Goal: Transaction & Acquisition: Purchase product/service

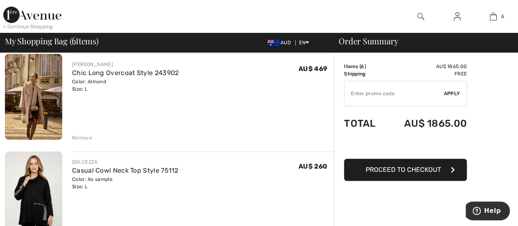
scroll to position [123, 0]
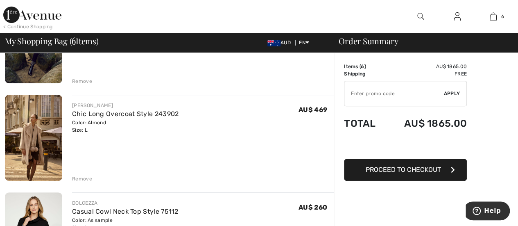
click at [80, 178] on div "Remove" at bounding box center [82, 178] width 20 height 7
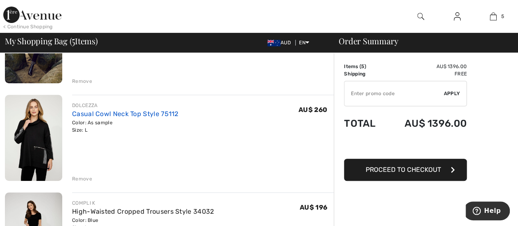
scroll to position [0, 0]
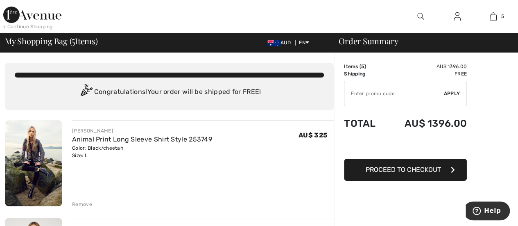
click at [159, 132] on div "[PERSON_NAME]" at bounding box center [142, 130] width 140 height 7
click at [162, 140] on link "Animal Print Long Sleeve Shirt Style 253749" at bounding box center [142, 139] width 140 height 8
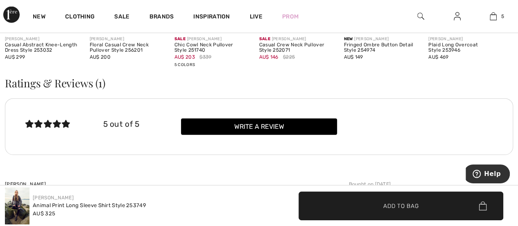
scroll to position [796, 0]
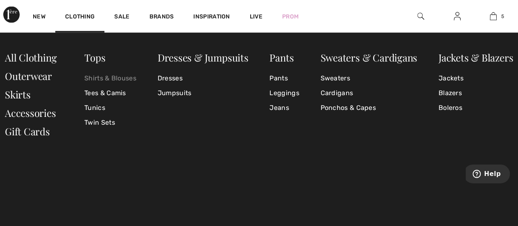
click at [98, 75] on link "Shirts & Blouses" at bounding box center [110, 78] width 52 height 15
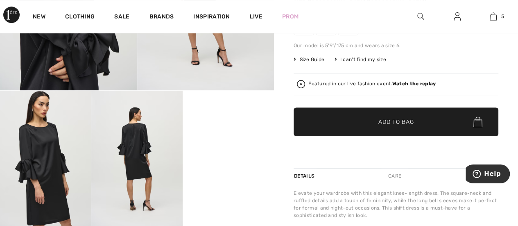
scroll to position [246, 0]
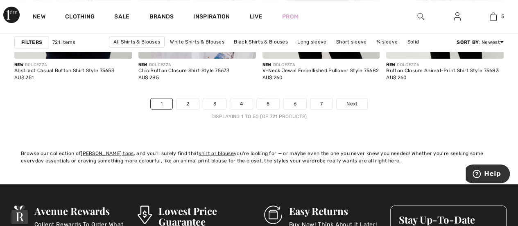
scroll to position [3399, 0]
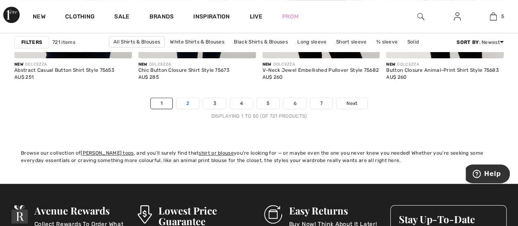
click at [191, 102] on link "2" at bounding box center [187, 103] width 23 height 11
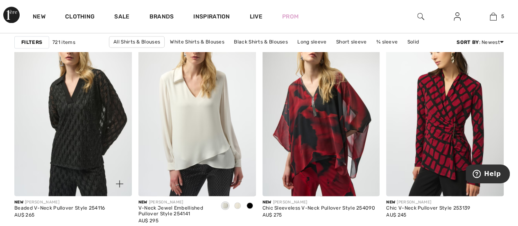
scroll to position [532, 0]
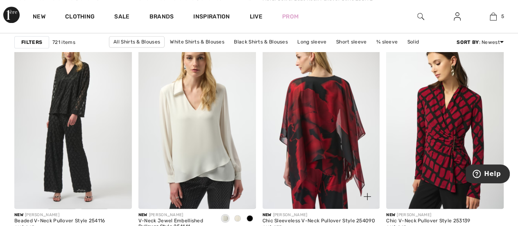
click at [322, 136] on img at bounding box center [321, 120] width 118 height 176
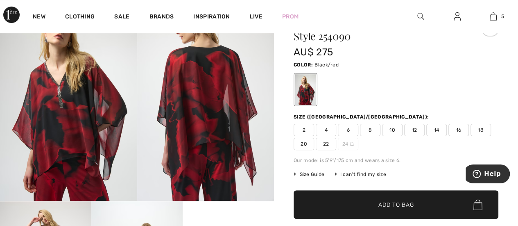
scroll to position [41, 0]
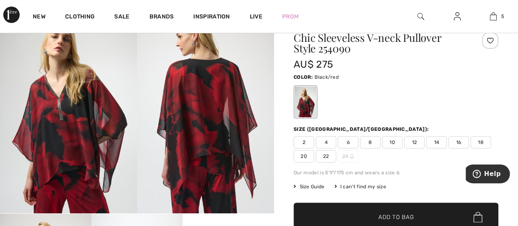
click at [432, 139] on span "14" at bounding box center [436, 142] width 20 height 12
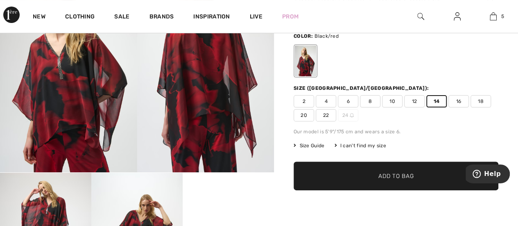
scroll to position [123, 0]
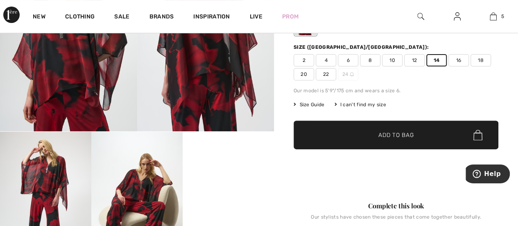
click at [431, 133] on span "✔ Added to Bag Add to Bag" at bounding box center [396, 134] width 205 height 29
click at [319, 104] on span "Size Guide" at bounding box center [309, 104] width 31 height 7
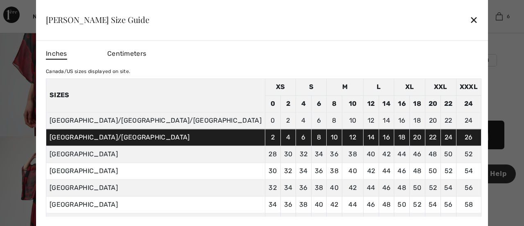
click at [470, 21] on div "✕" at bounding box center [474, 19] width 9 height 17
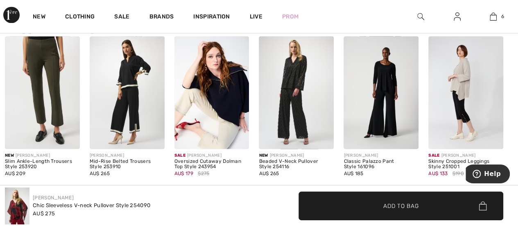
scroll to position [737, 0]
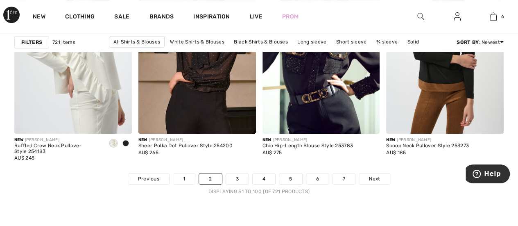
scroll to position [3399, 0]
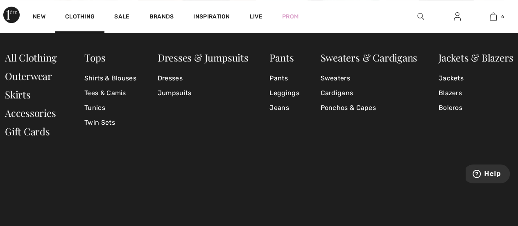
click at [518, 28] on div "New Clothing Sale Brands Inspiration Live Prom 6 Added to Bag [PERSON_NAME] Ani…" at bounding box center [259, 16] width 518 height 33
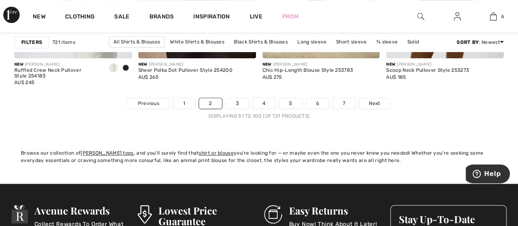
click at [355, 13] on div "New Clothing Sale Brands Inspiration Live Prom 6 Added to Bag Frank Lyman Anima…" at bounding box center [259, 16] width 518 height 33
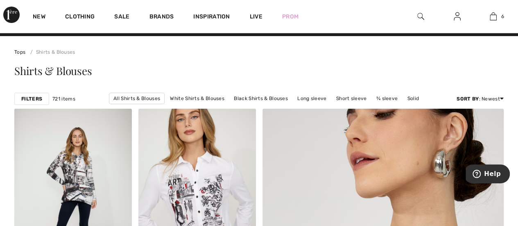
scroll to position [0, 0]
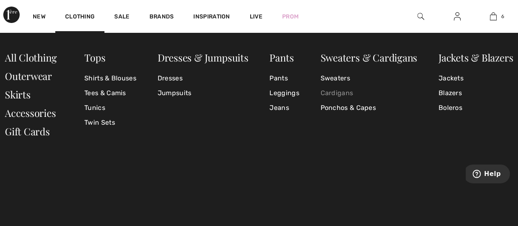
click at [326, 89] on link "Cardigans" at bounding box center [368, 93] width 97 height 15
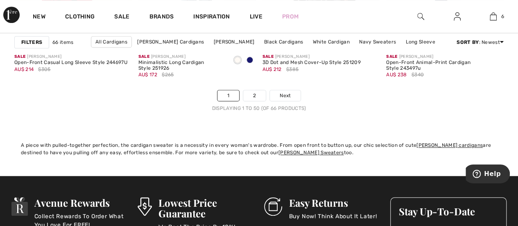
scroll to position [3358, 0]
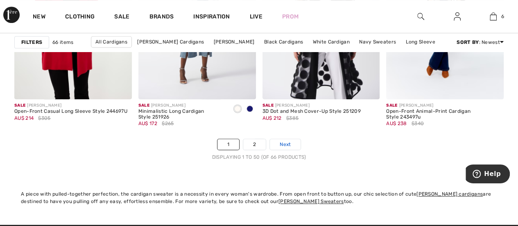
click at [278, 141] on link "Next" at bounding box center [285, 144] width 31 height 11
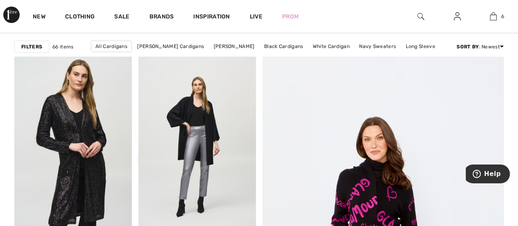
scroll to position [123, 0]
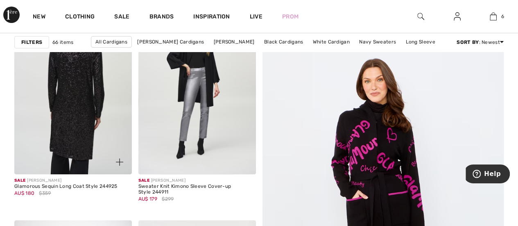
click at [75, 99] on img at bounding box center [73, 86] width 118 height 176
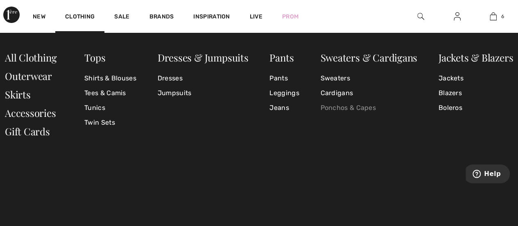
click at [337, 106] on link "Ponchos & Capes" at bounding box center [368, 107] width 97 height 15
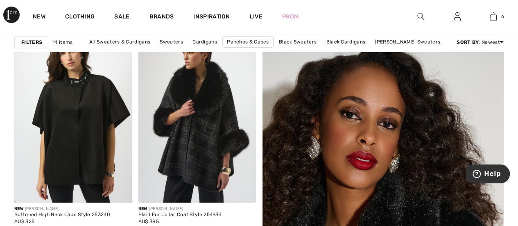
scroll to position [82, 0]
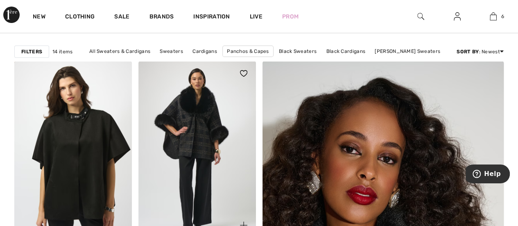
scroll to position [0, 0]
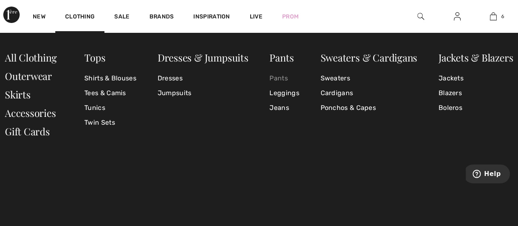
click at [278, 77] on link "Pants" at bounding box center [283, 78] width 29 height 15
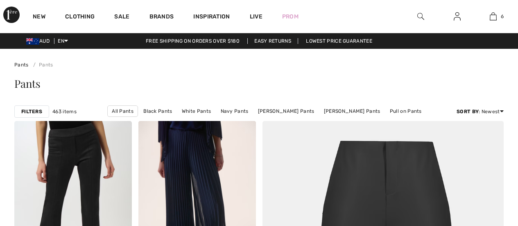
checkbox input "true"
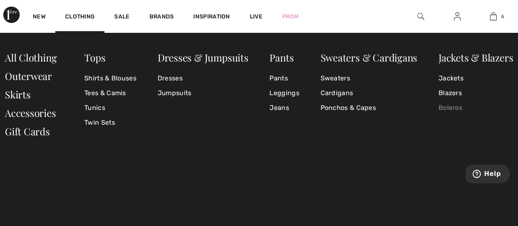
click at [455, 109] on link "Boleros" at bounding box center [476, 107] width 75 height 15
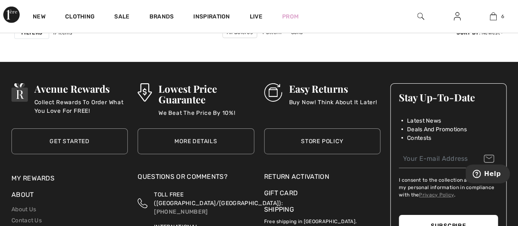
scroll to position [1392, 0]
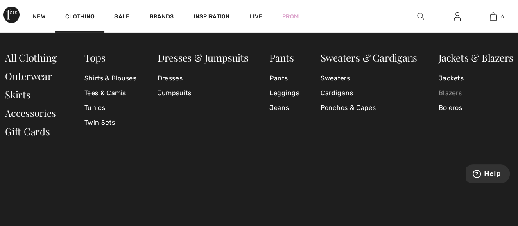
click at [453, 94] on link "Blazers" at bounding box center [476, 93] width 75 height 15
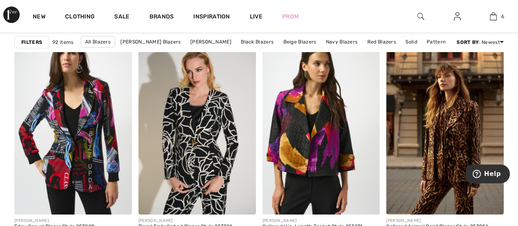
scroll to position [1515, 0]
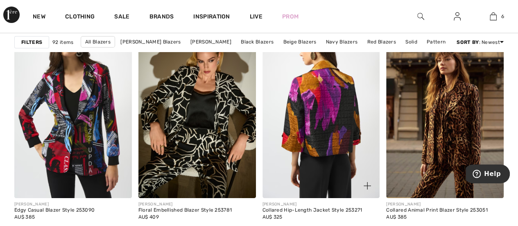
click at [307, 133] on img at bounding box center [321, 110] width 118 height 176
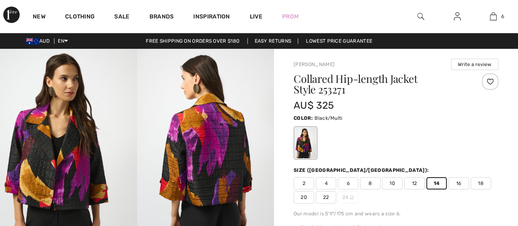
scroll to position [82, 0]
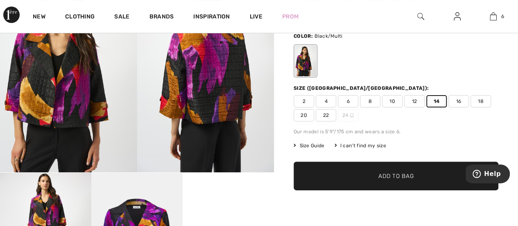
click at [376, 170] on span "✔ Added to Bag Add to Bag" at bounding box center [396, 175] width 205 height 29
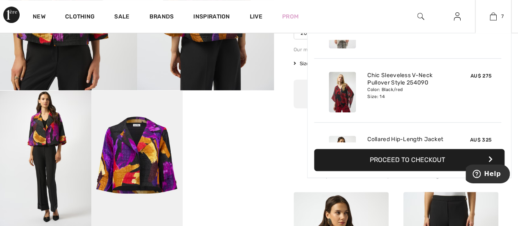
scroll to position [344, 0]
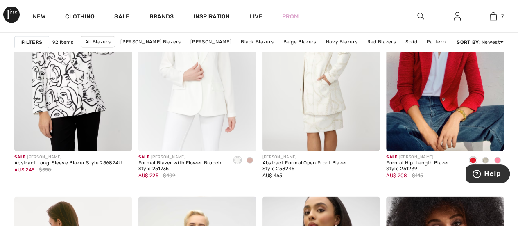
scroll to position [2293, 0]
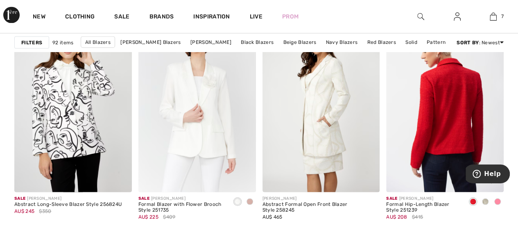
click at [423, 127] on img at bounding box center [445, 104] width 118 height 176
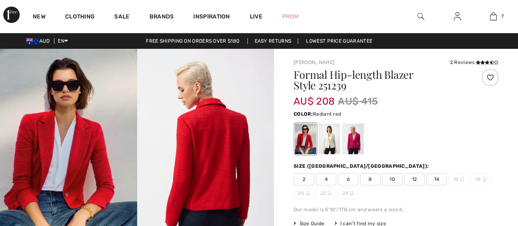
click at [446, 189] on div "2 4 6 8 10 12 14 16 18 20 22 24" at bounding box center [396, 186] width 205 height 26
click at [442, 179] on span "14" at bounding box center [436, 179] width 20 height 12
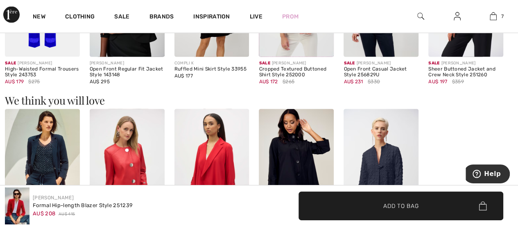
scroll to position [942, 0]
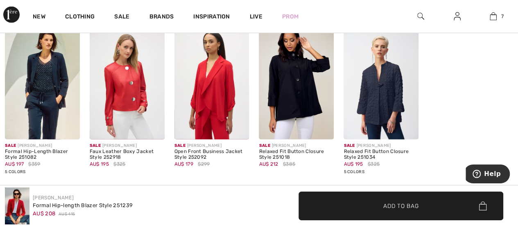
click at [305, 104] on img at bounding box center [296, 83] width 75 height 112
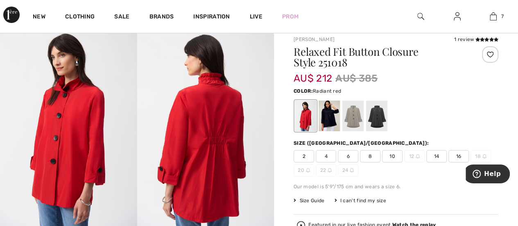
scroll to position [41, 0]
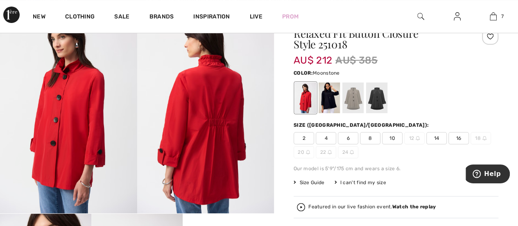
click at [356, 100] on div at bounding box center [352, 97] width 21 height 31
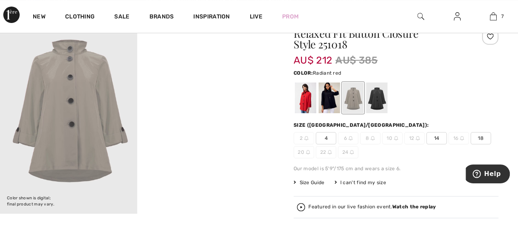
click at [305, 98] on div at bounding box center [305, 97] width 21 height 31
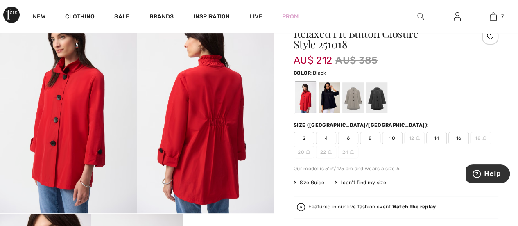
click at [378, 102] on div at bounding box center [376, 97] width 21 height 31
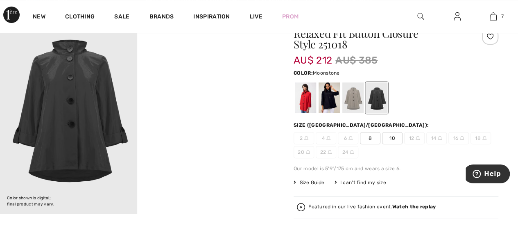
click at [355, 93] on div at bounding box center [352, 97] width 21 height 31
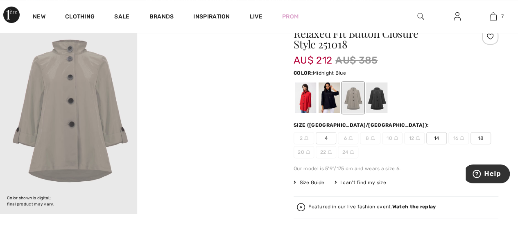
click at [326, 88] on div at bounding box center [329, 97] width 21 height 31
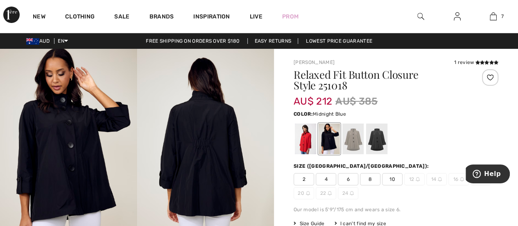
scroll to position [0, 0]
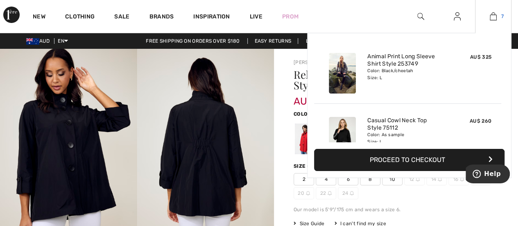
click at [493, 18] on img at bounding box center [493, 16] width 7 height 10
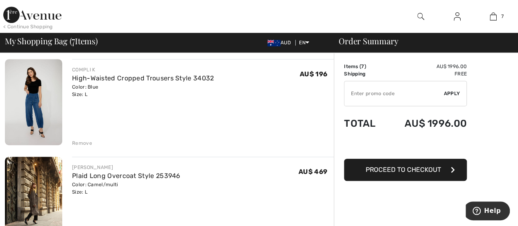
scroll to position [205, 0]
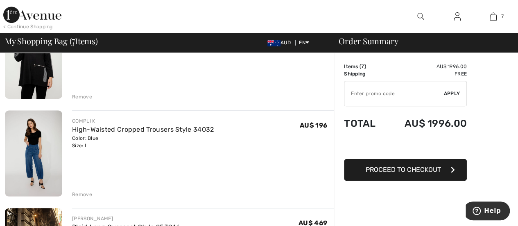
click at [84, 194] on div "Remove" at bounding box center [82, 193] width 20 height 7
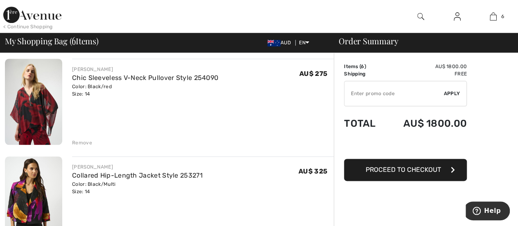
scroll to position [491, 0]
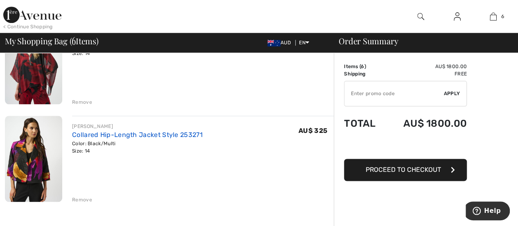
click at [152, 136] on link "Collared Hip-Length Jacket Style 253271" at bounding box center [137, 135] width 131 height 8
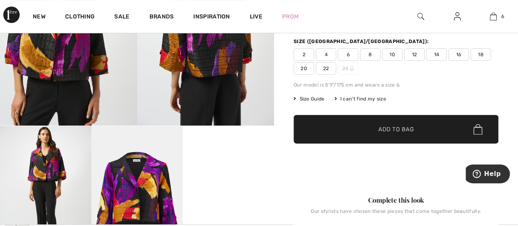
scroll to position [123, 0]
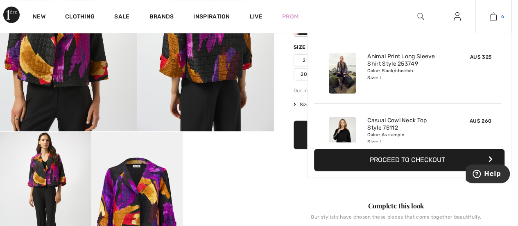
click at [493, 18] on img at bounding box center [493, 16] width 7 height 10
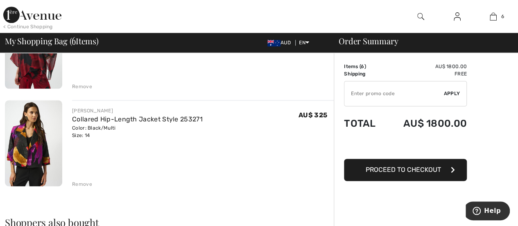
scroll to position [532, 0]
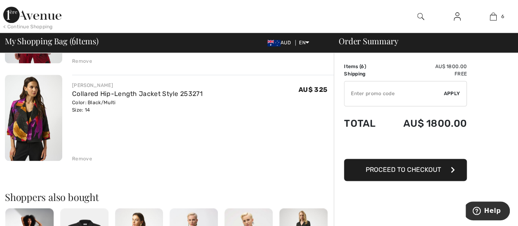
click at [83, 156] on div "Remove" at bounding box center [82, 158] width 20 height 7
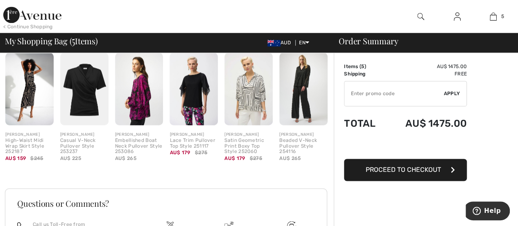
scroll to position [573, 0]
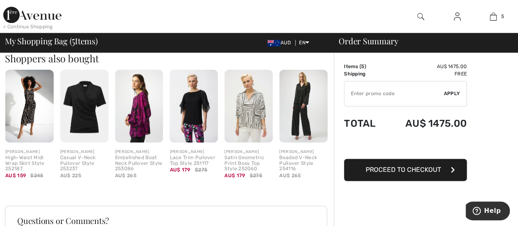
click at [130, 161] on div "Embellished Boat Neck Pullover Style 253086" at bounding box center [139, 163] width 48 height 17
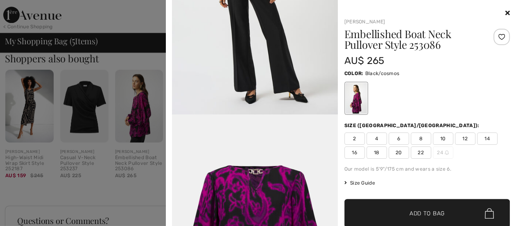
scroll to position [983, 0]
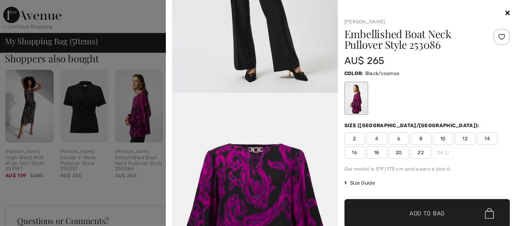
click at [105, 25] on div at bounding box center [259, 113] width 518 height 226
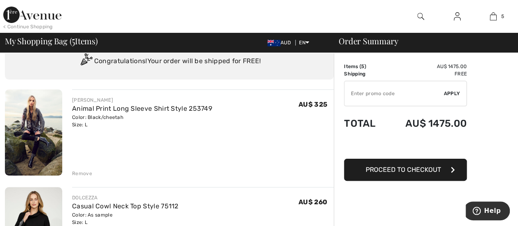
scroll to position [41, 0]
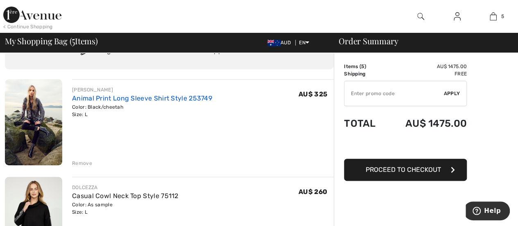
click at [178, 94] on link "Animal Print Long Sleeve Shirt Style 253749" at bounding box center [142, 98] width 140 height 8
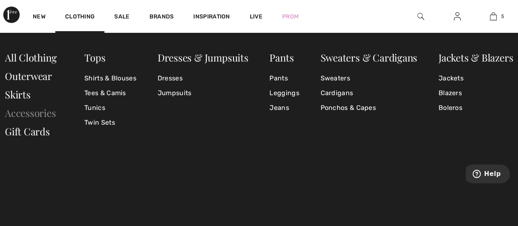
click at [40, 111] on link "Accessories" at bounding box center [30, 112] width 51 height 13
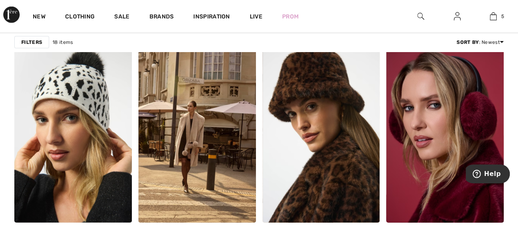
scroll to position [983, 0]
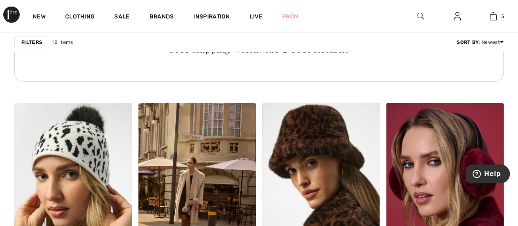
click at [419, 14] on img at bounding box center [420, 16] width 7 height 10
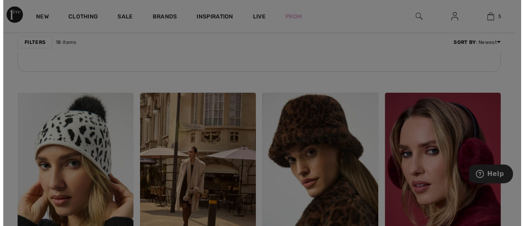
scroll to position [992, 0]
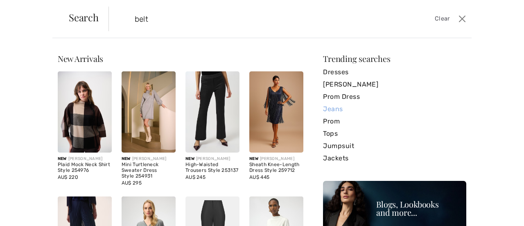
type input "belt"
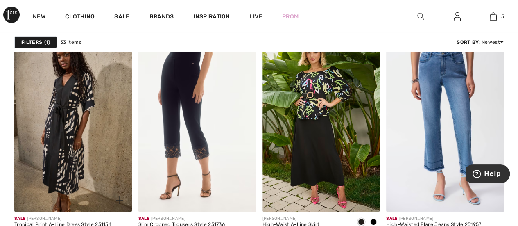
scroll to position [1474, 0]
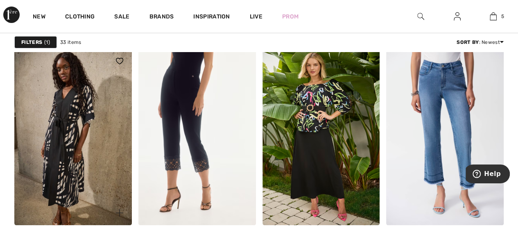
click at [75, 110] on img at bounding box center [73, 137] width 118 height 176
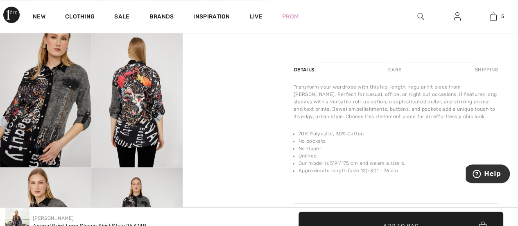
scroll to position [205, 0]
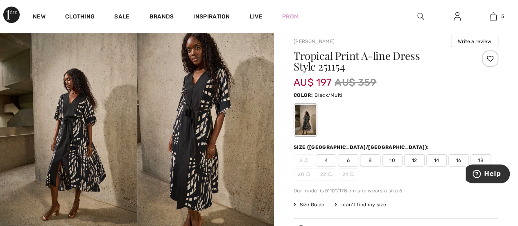
scroll to position [41, 0]
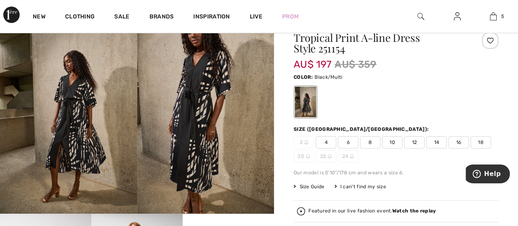
click at [432, 141] on span "14" at bounding box center [436, 142] width 20 height 12
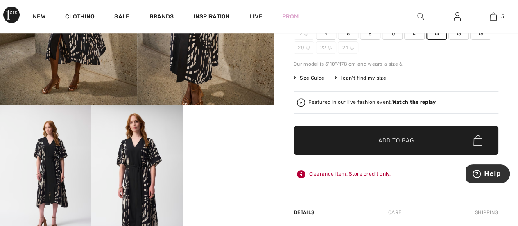
scroll to position [164, 0]
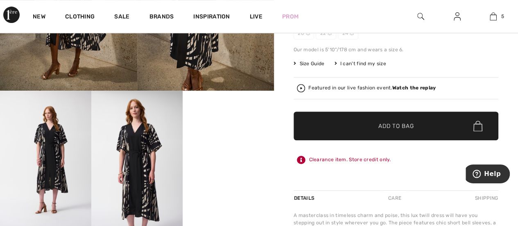
click at [399, 124] on span "Add to Bag" at bounding box center [395, 126] width 35 height 9
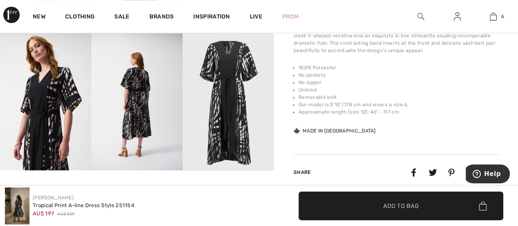
scroll to position [369, 0]
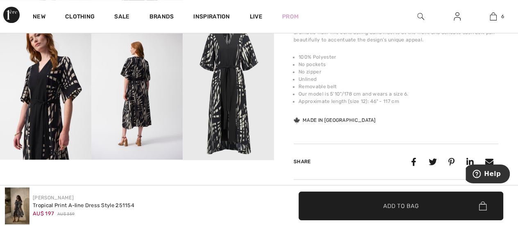
click at [129, 129] on img at bounding box center [136, 91] width 91 height 137
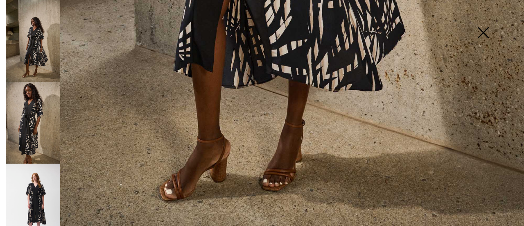
scroll to position [551, 0]
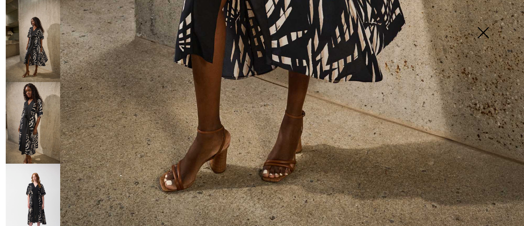
click at [38, 195] on img at bounding box center [33, 203] width 54 height 81
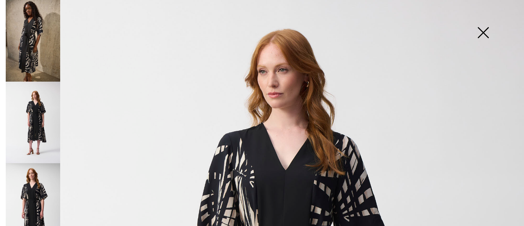
scroll to position [164, 0]
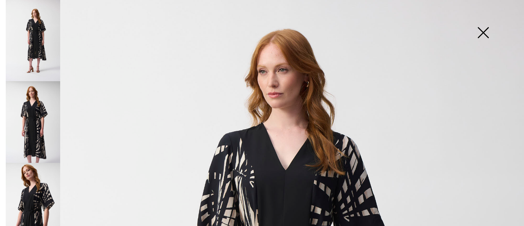
click at [34, 116] on img at bounding box center [33, 121] width 54 height 81
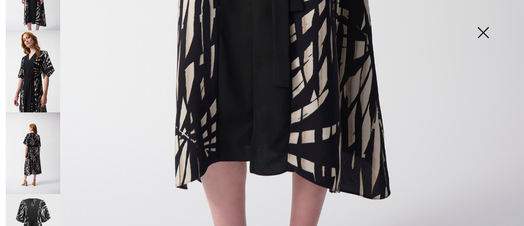
scroll to position [326, 0]
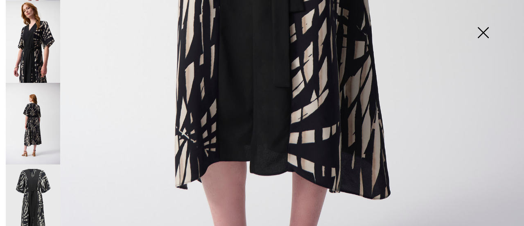
click at [38, 115] on img at bounding box center [33, 123] width 54 height 81
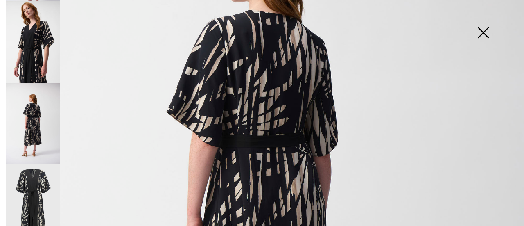
scroll to position [182, 0]
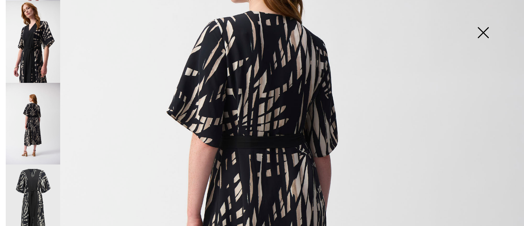
click at [489, 36] on img at bounding box center [483, 33] width 41 height 42
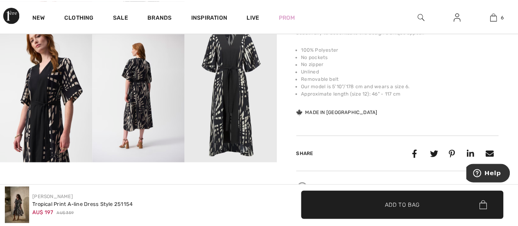
scroll to position [369, 0]
